Goal: Navigation & Orientation: Understand site structure

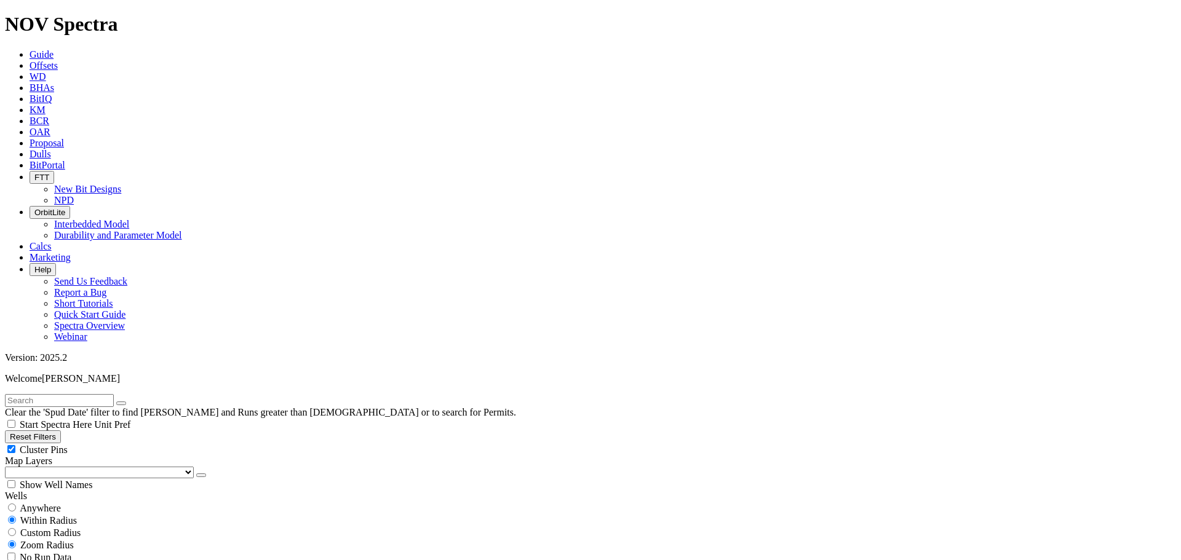
scroll to position [6755, 0]
click at [46, 71] on link "WD" at bounding box center [38, 76] width 17 height 10
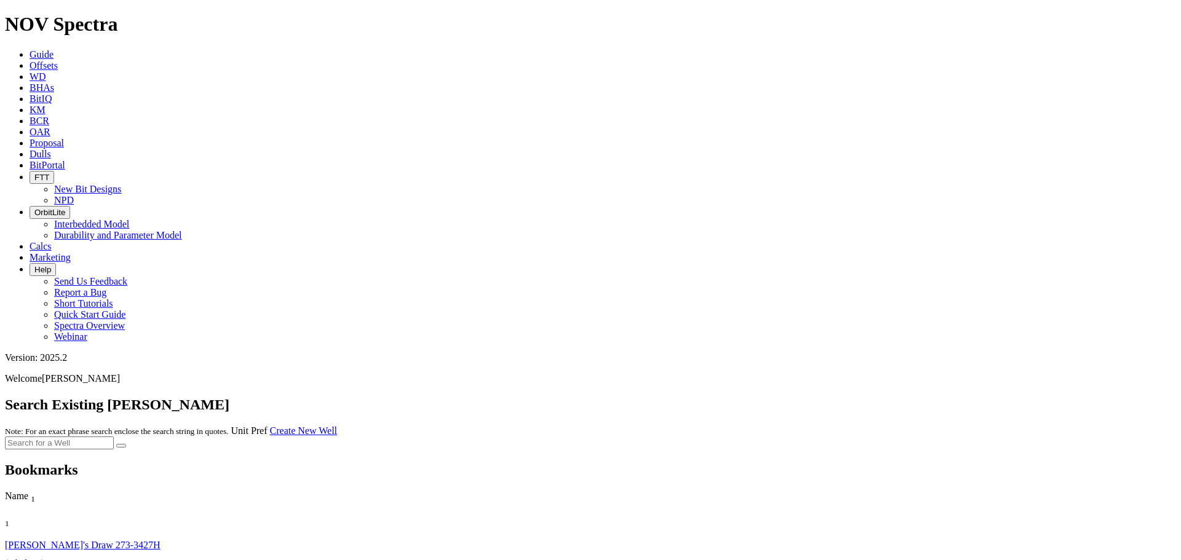
click at [54, 82] on span "BHAs" at bounding box center [42, 87] width 25 height 10
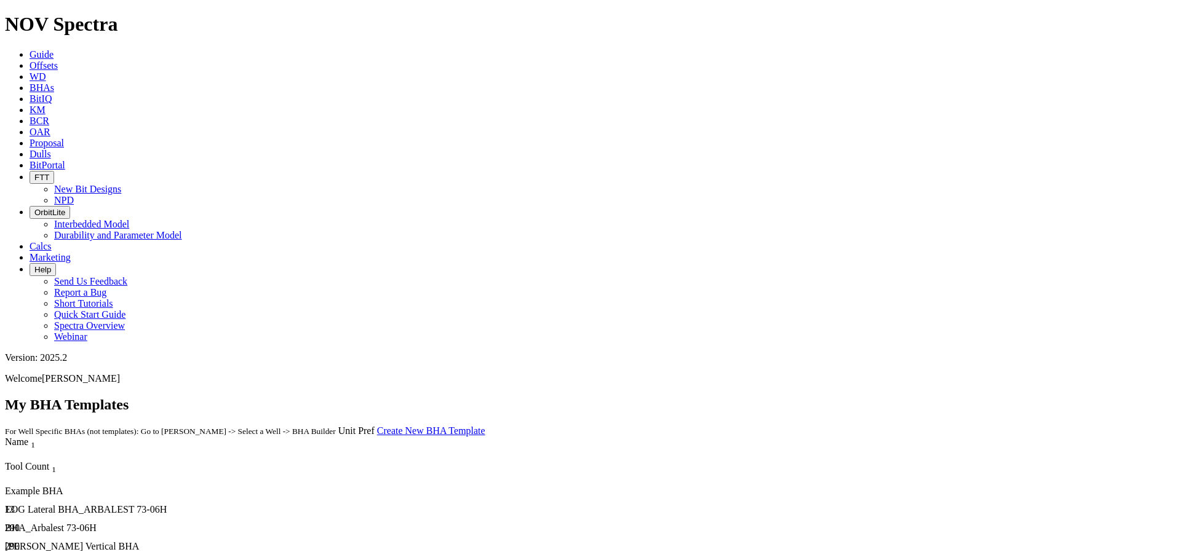
click at [52, 94] on link "BitIQ" at bounding box center [41, 99] width 22 height 10
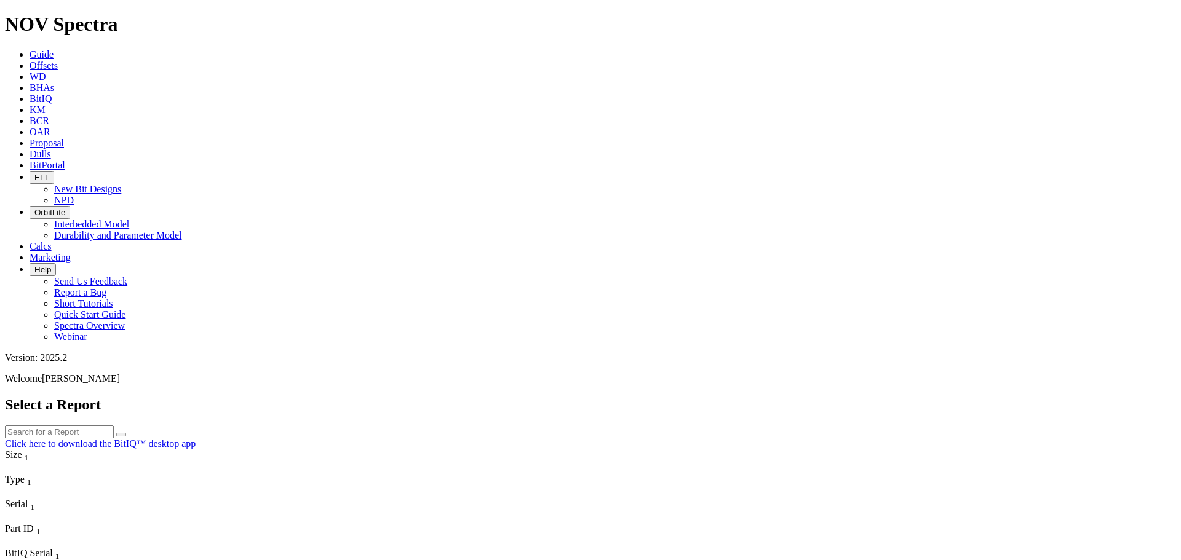
click at [46, 105] on span "KM" at bounding box center [38, 110] width 16 height 10
click at [50, 127] on span "OAR" at bounding box center [40, 132] width 21 height 10
click at [64, 138] on span "Proposal" at bounding box center [47, 143] width 34 height 10
click at [51, 149] on span "Dulls" at bounding box center [41, 154] width 22 height 10
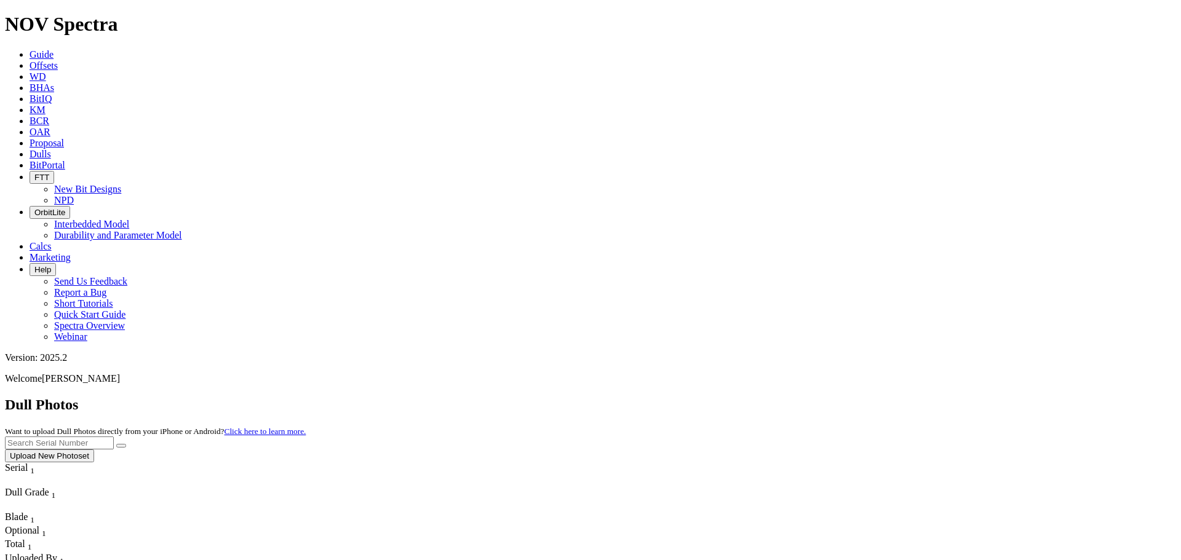
click at [65, 160] on span "BitPortal" at bounding box center [48, 165] width 36 height 10
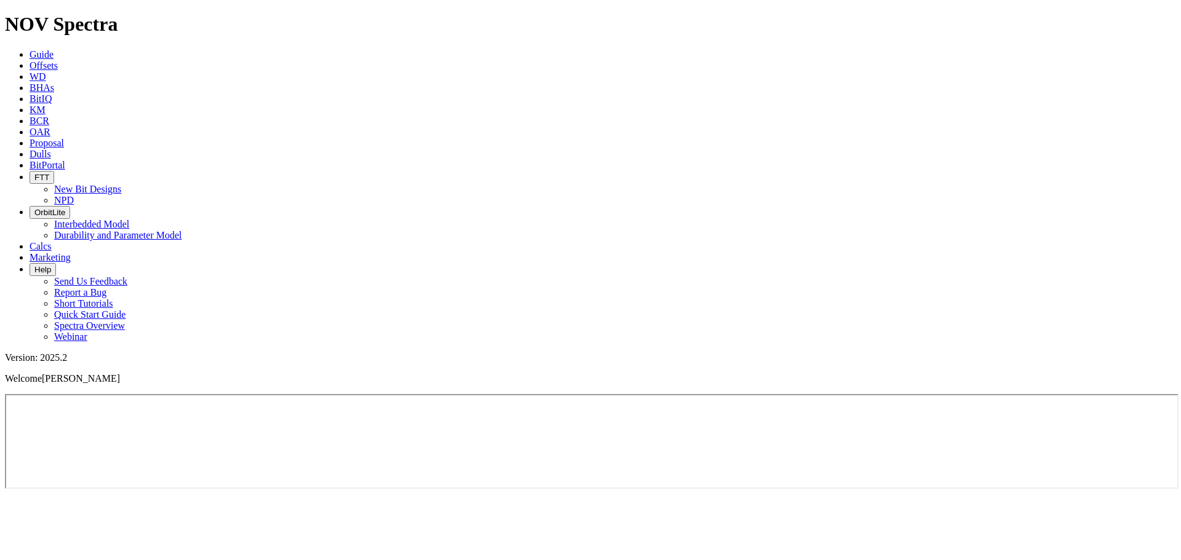
click at [54, 49] on span "Guide" at bounding box center [42, 54] width 24 height 10
